Goal: Find specific page/section: Find specific page/section

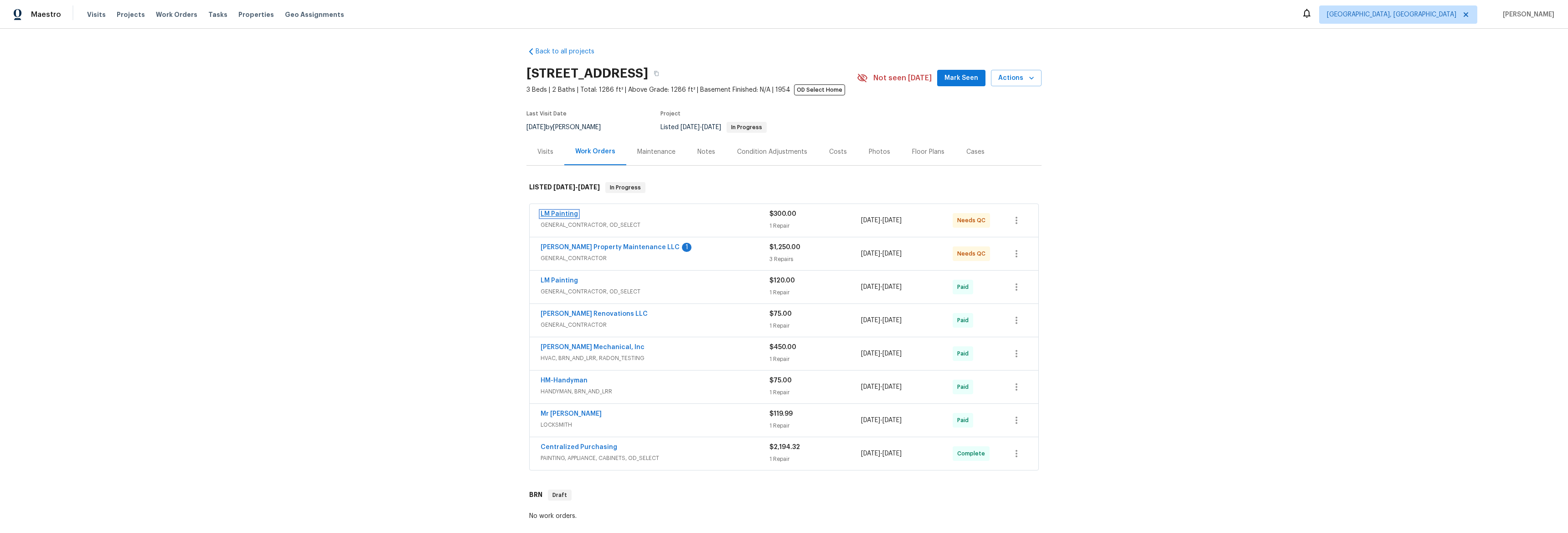
click at [549, 215] on link "LM Painting" at bounding box center [559, 214] width 37 height 6
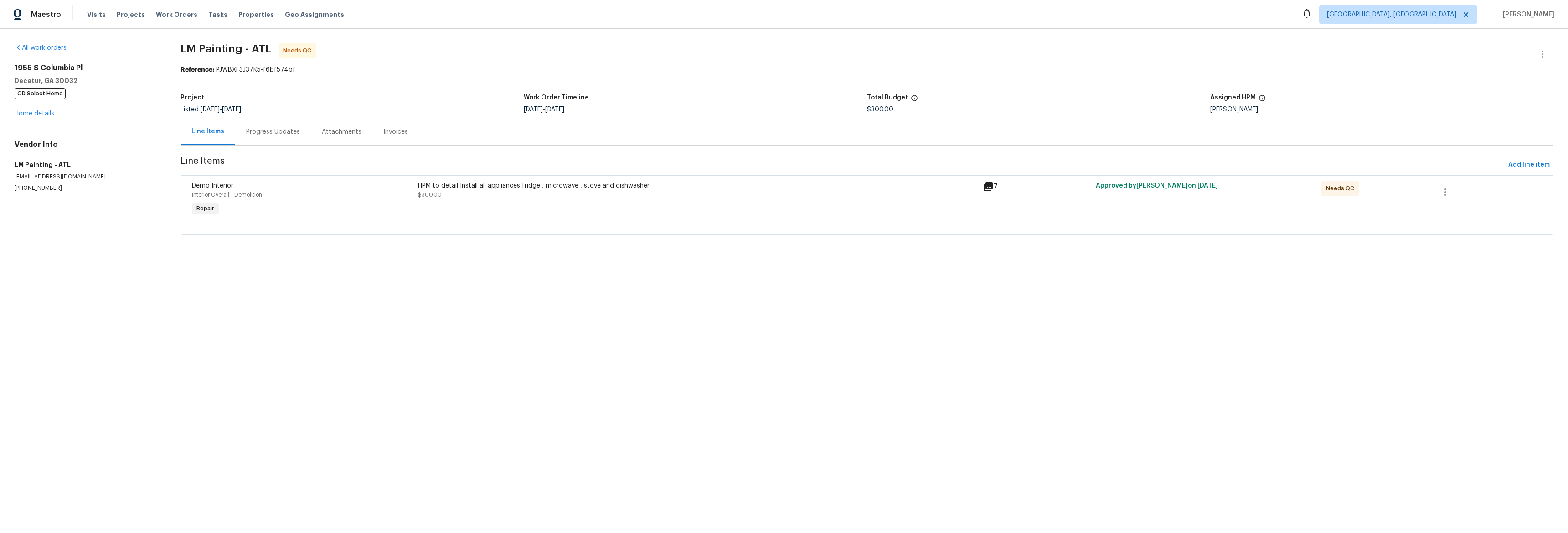
click at [985, 186] on icon at bounding box center [988, 186] width 9 height 9
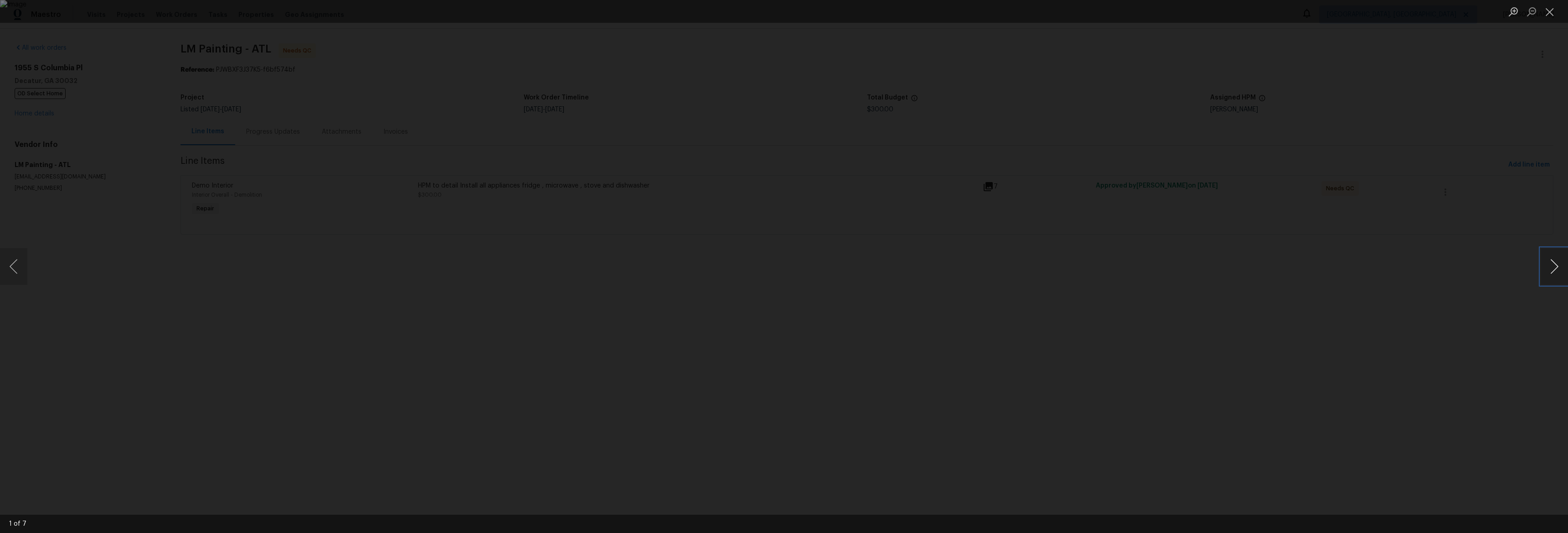
click at [1551, 269] on button "Next image" at bounding box center [1554, 266] width 27 height 37
click at [1551, 269] on button "Next image" at bounding box center [1554, 266] width 27 height 37
click at [1551, 269] on button "Next image" at bounding box center [1554, 266] width 27 height 37
click at [19, 268] on button "Previous image" at bounding box center [13, 266] width 27 height 37
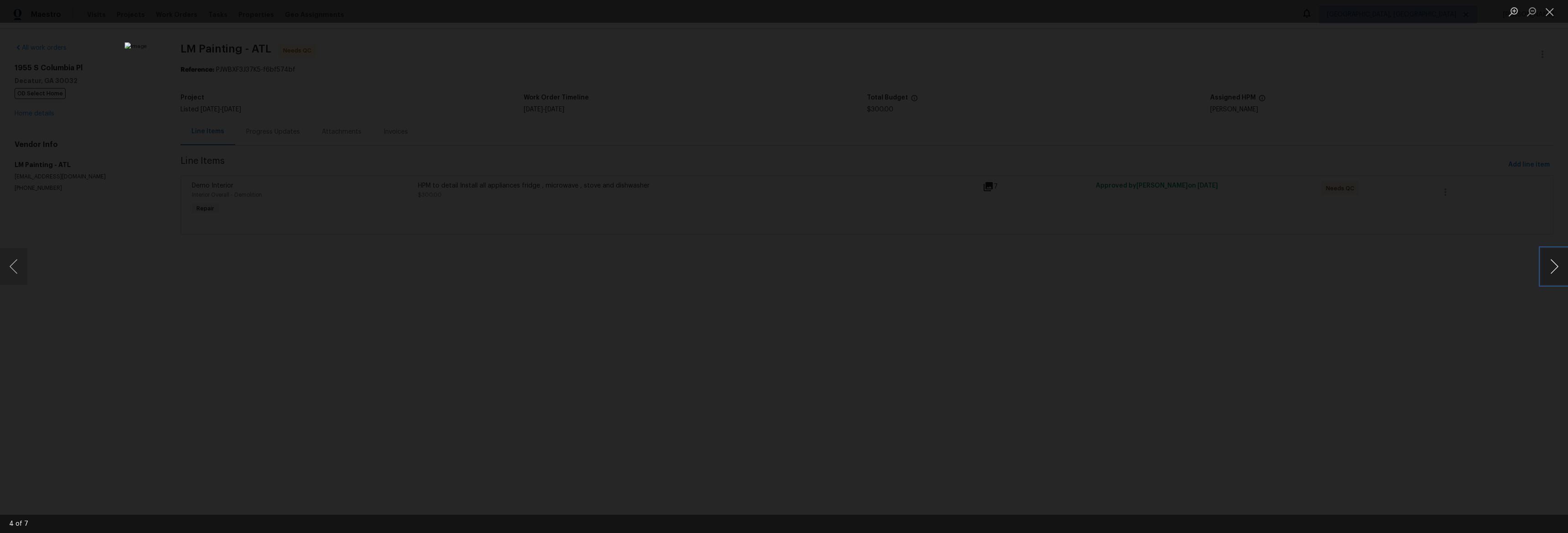
click at [1549, 263] on button "Next image" at bounding box center [1554, 266] width 27 height 37
